Goal: Information Seeking & Learning: Learn about a topic

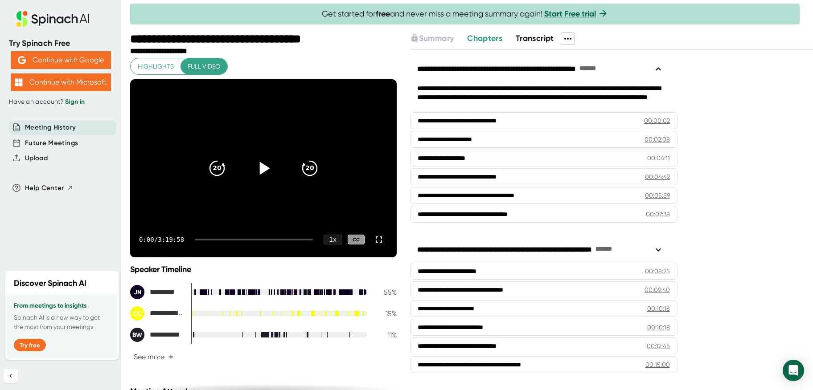
click at [259, 168] on icon at bounding box center [264, 168] width 10 height 13
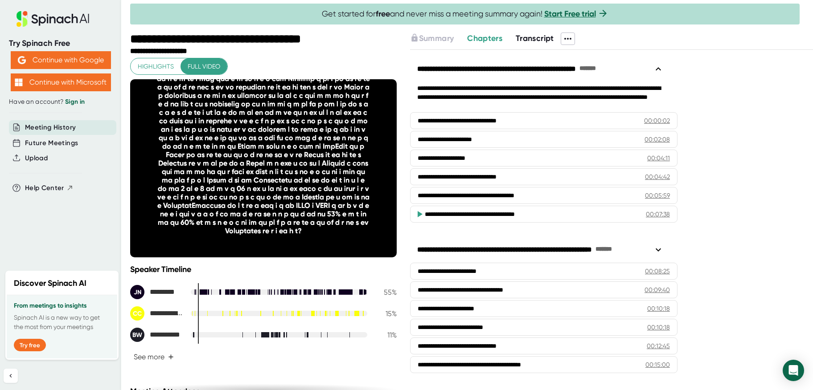
click at [305, 270] on div "Speaker Timeline" at bounding box center [263, 270] width 267 height 10
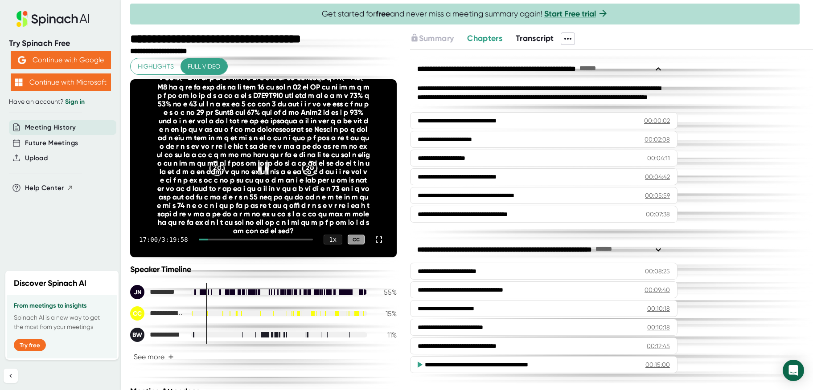
click at [254, 198] on div at bounding box center [263, 95] width 213 height 280
click at [266, 201] on div at bounding box center [263, 95] width 213 height 280
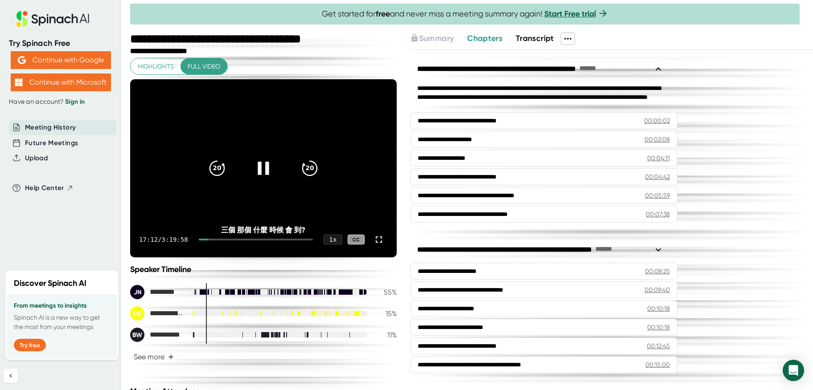
click at [261, 168] on icon at bounding box center [263, 168] width 22 height 22
click at [68, 225] on div "Try Spinach Free Continue with Google Continue with Microsoft Have an account? …" at bounding box center [60, 133] width 121 height 266
click at [775, 329] on div "**********" at bounding box center [611, 220] width 403 height 340
